Goal: Find specific page/section: Find specific page/section

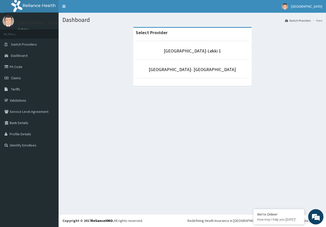
click at [207, 72] on link "[GEOGRAPHIC_DATA]- [GEOGRAPHIC_DATA]" at bounding box center [192, 70] width 87 height 6
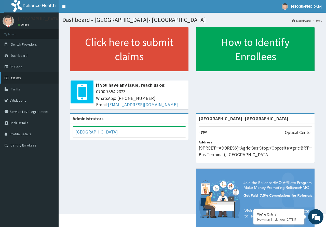
click at [19, 81] on link "Claims" at bounding box center [29, 77] width 59 height 11
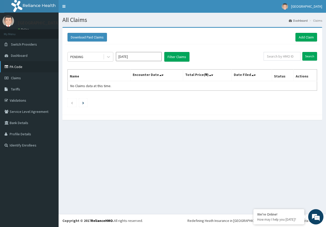
click at [39, 69] on link "PA Code" at bounding box center [29, 66] width 59 height 11
